Goal: Information Seeking & Learning: Understand process/instructions

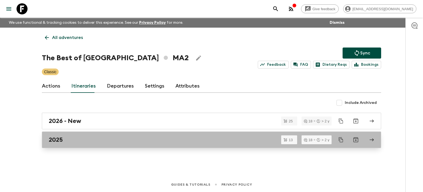
click at [100, 142] on div "2025" at bounding box center [206, 139] width 315 height 7
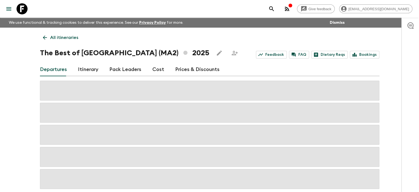
scroll to position [27, 0]
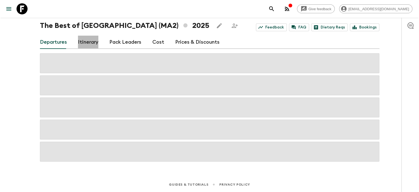
click at [88, 41] on link "Itinerary" at bounding box center [88, 42] width 20 height 13
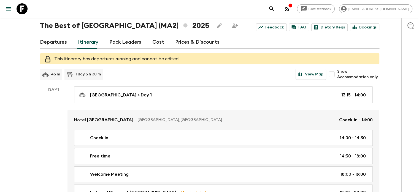
click at [72, 74] on icon at bounding box center [69, 73] width 5 height 1
drag, startPoint x: 75, startPoint y: 74, endPoint x: 104, endPoint y: 74, distance: 29.5
click at [104, 74] on div "45 m 1 day 5 h 30 m View Map" at bounding box center [183, 74] width 287 height 11
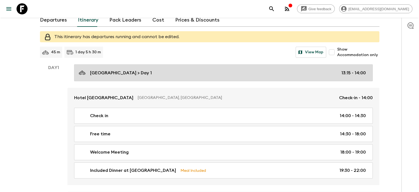
scroll to position [51, 0]
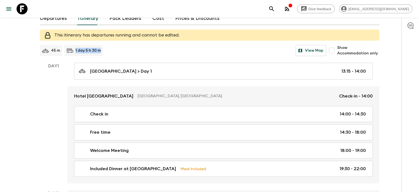
drag, startPoint x: 100, startPoint y: 50, endPoint x: 76, endPoint y: 48, distance: 24.9
click at [76, 48] on p "1 day 5 h 30 m" at bounding box center [88, 51] width 25 height 6
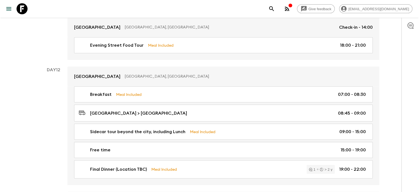
scroll to position [1691, 0]
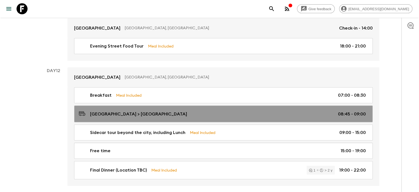
click at [89, 110] on div "[GEOGRAPHIC_DATA] > [GEOGRAPHIC_DATA] 08:45 - 09:00" at bounding box center [222, 113] width 287 height 7
